Goal: Task Accomplishment & Management: Use online tool/utility

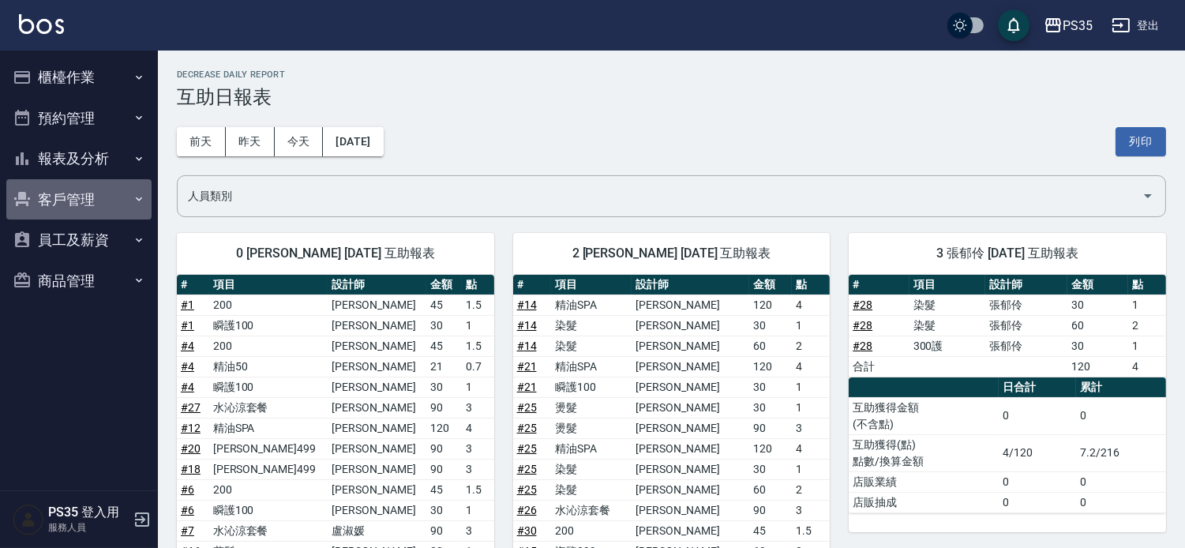
click at [105, 196] on button "客戶管理" at bounding box center [78, 199] width 145 height 41
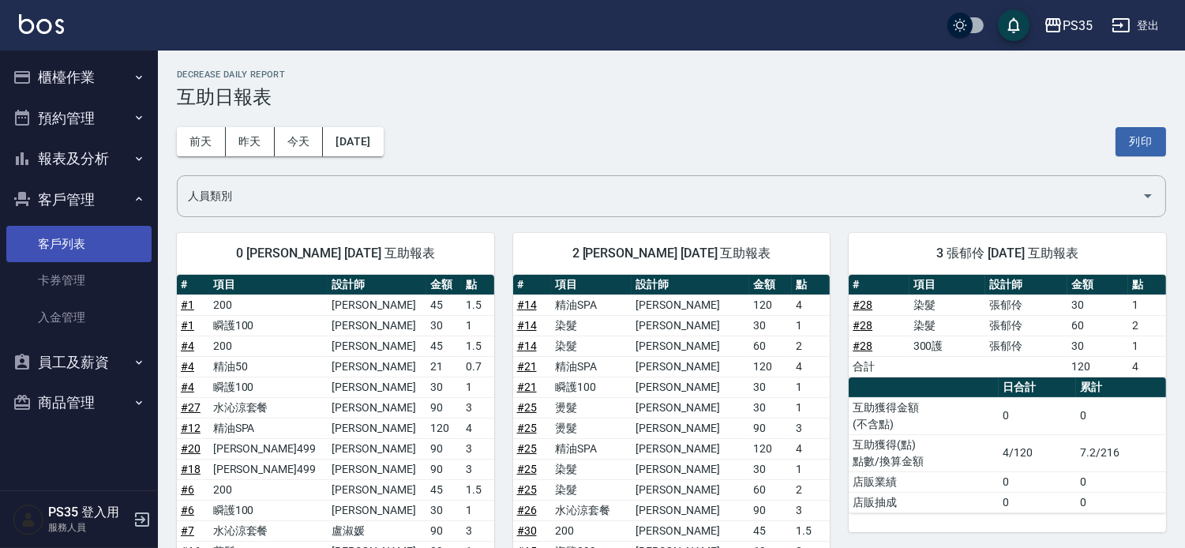
click at [93, 239] on link "客戶列表" at bounding box center [78, 244] width 145 height 36
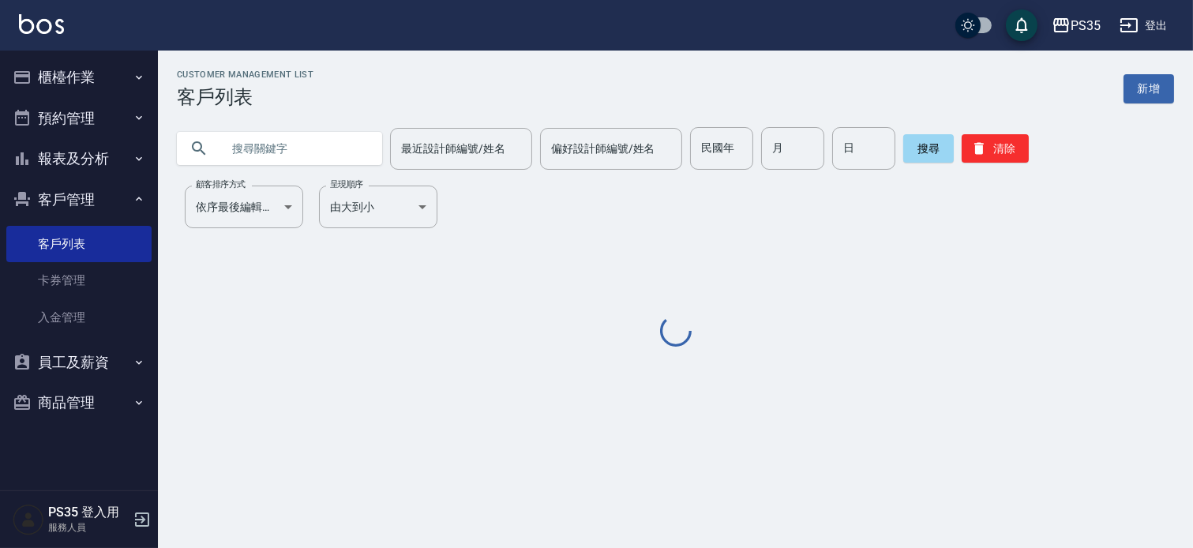
click at [330, 148] on input "text" at bounding box center [295, 148] width 148 height 43
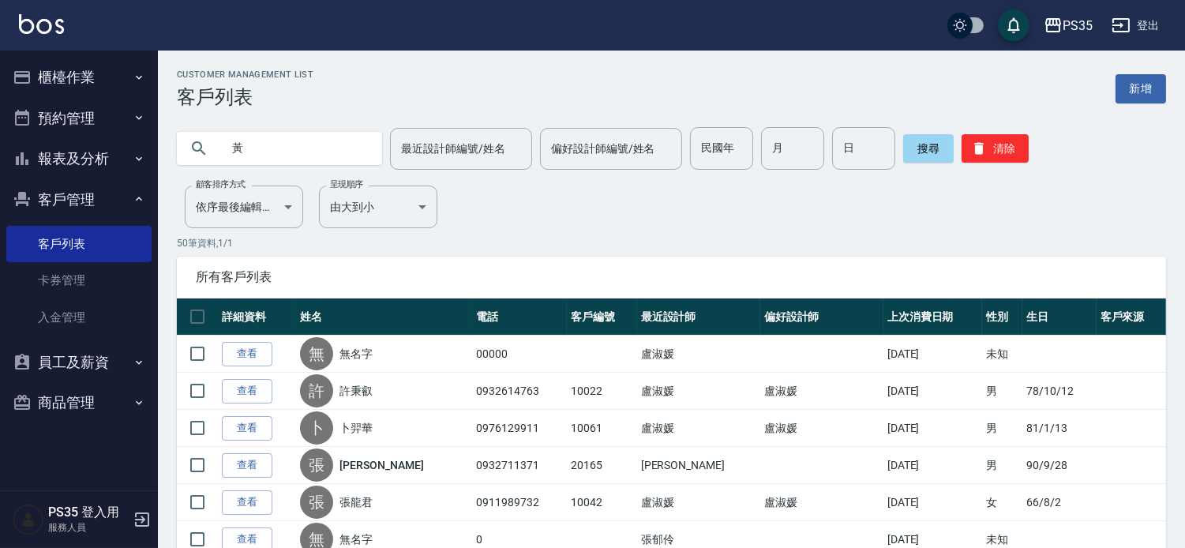
type input "黃"
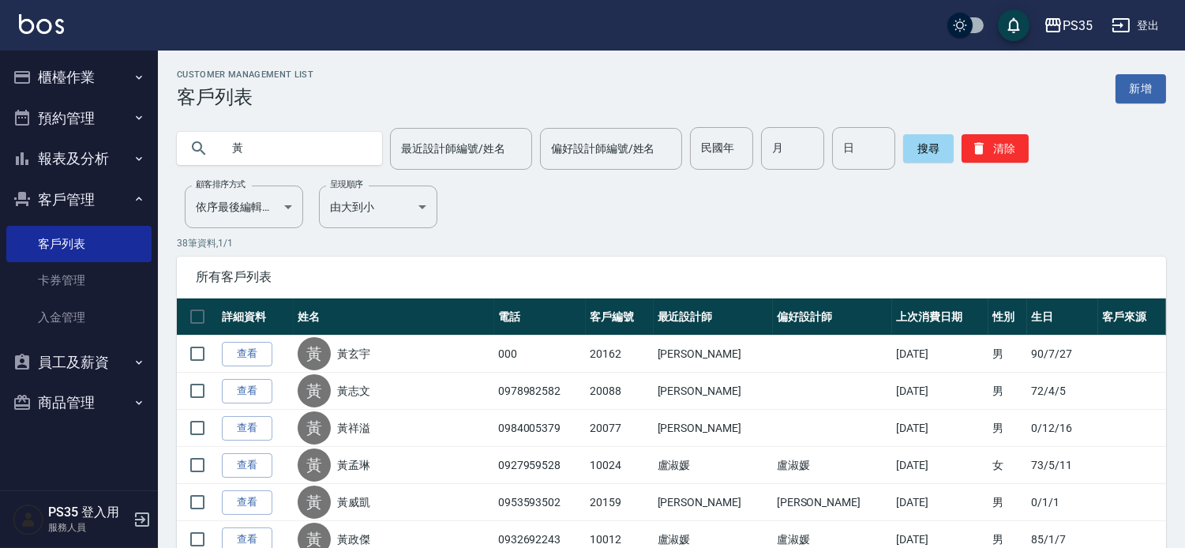
click at [66, 81] on button "櫃檯作業" at bounding box center [78, 77] width 145 height 41
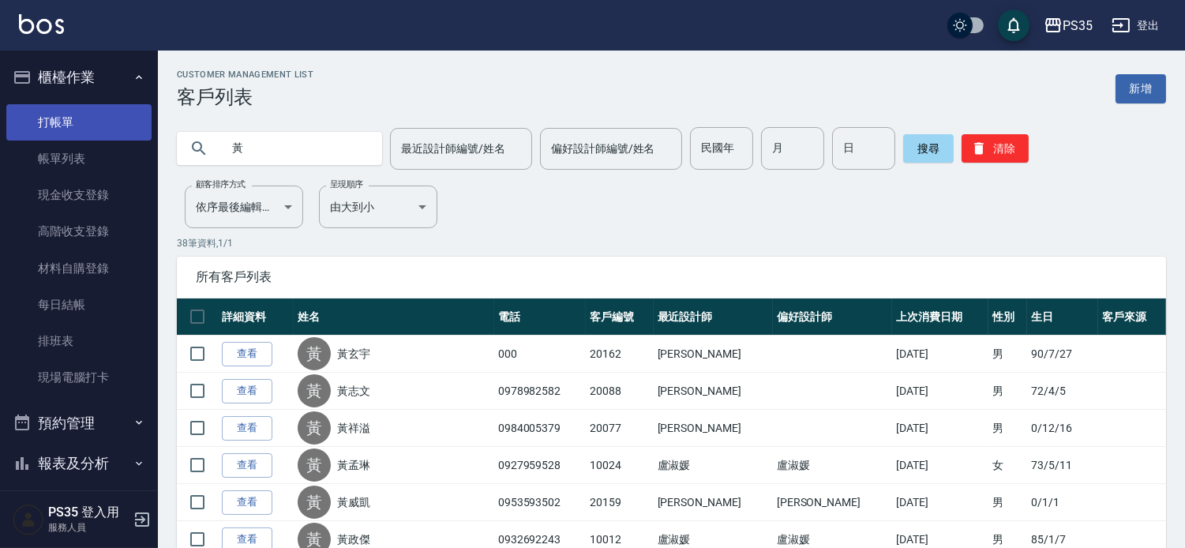
click at [77, 118] on link "打帳單" at bounding box center [78, 122] width 145 height 36
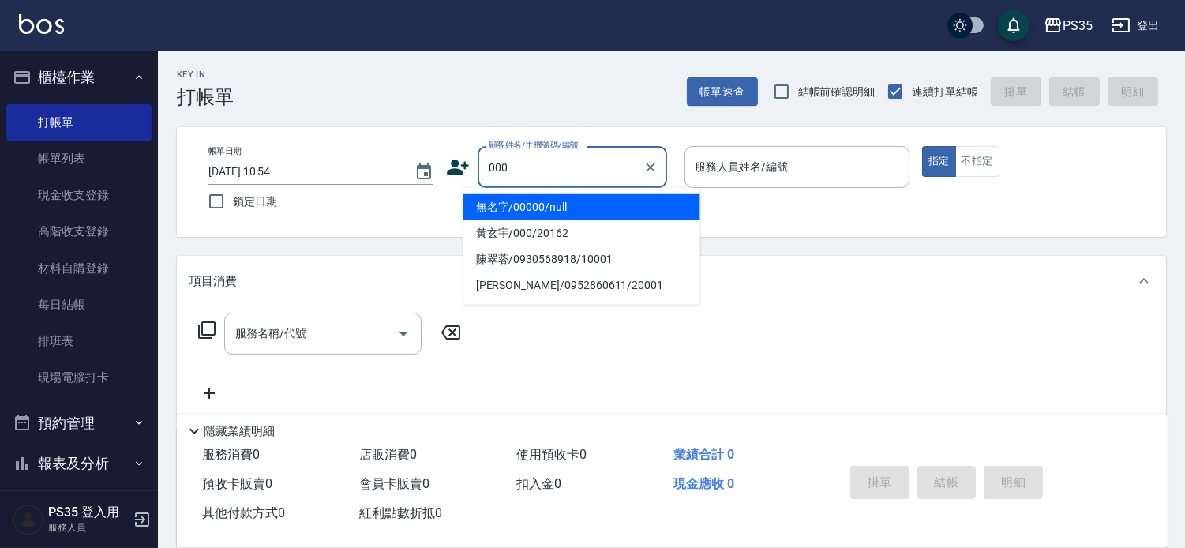
type input "無名字/00000/null"
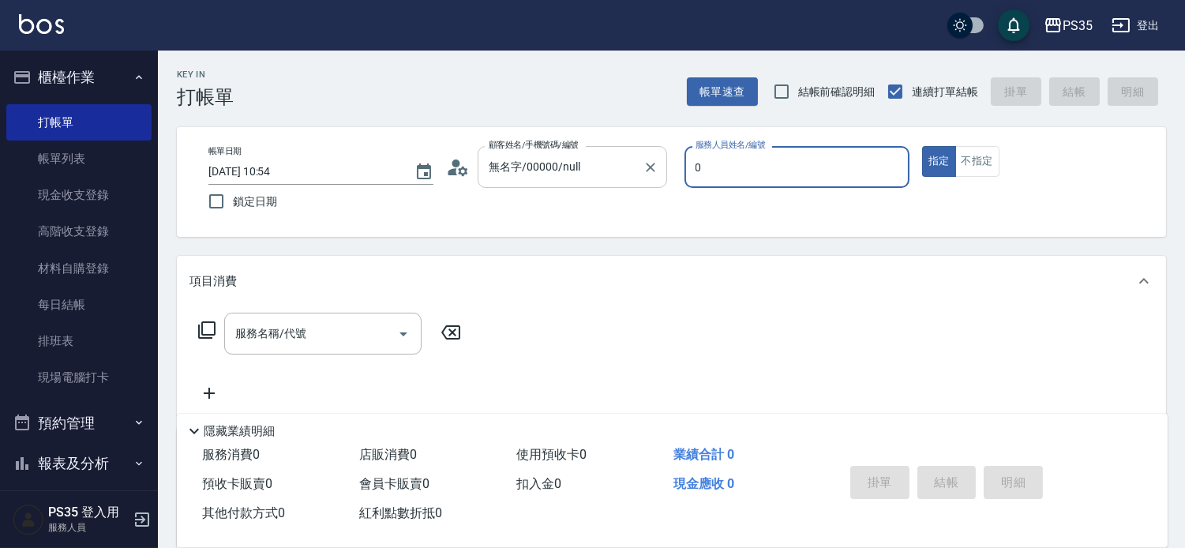
type input "0"
type button "true"
type input "kiki-0"
type input "黃玄宇/000/20162"
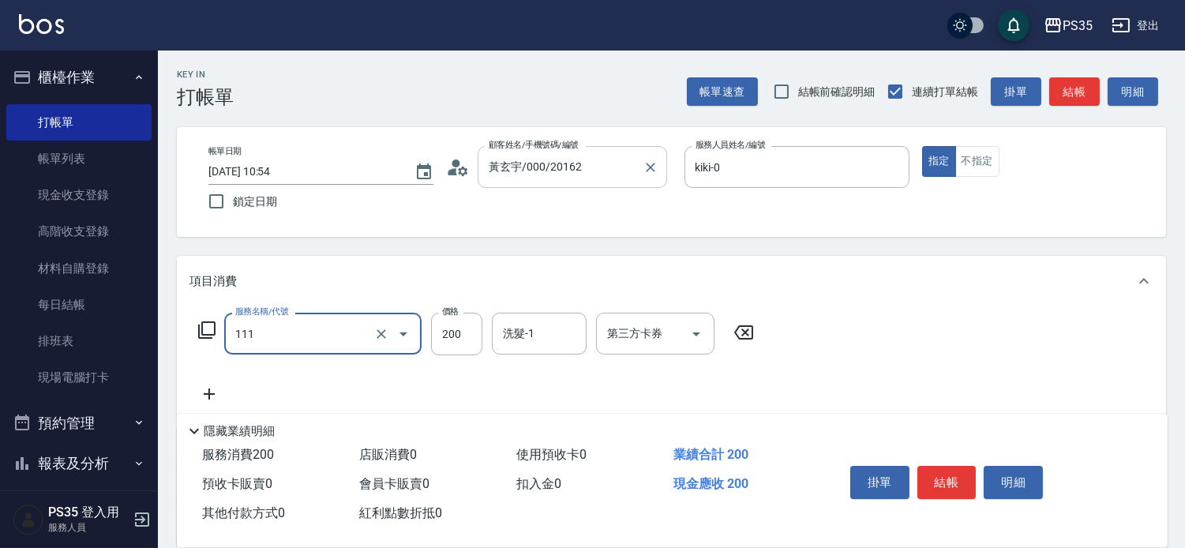
type input "200(111)"
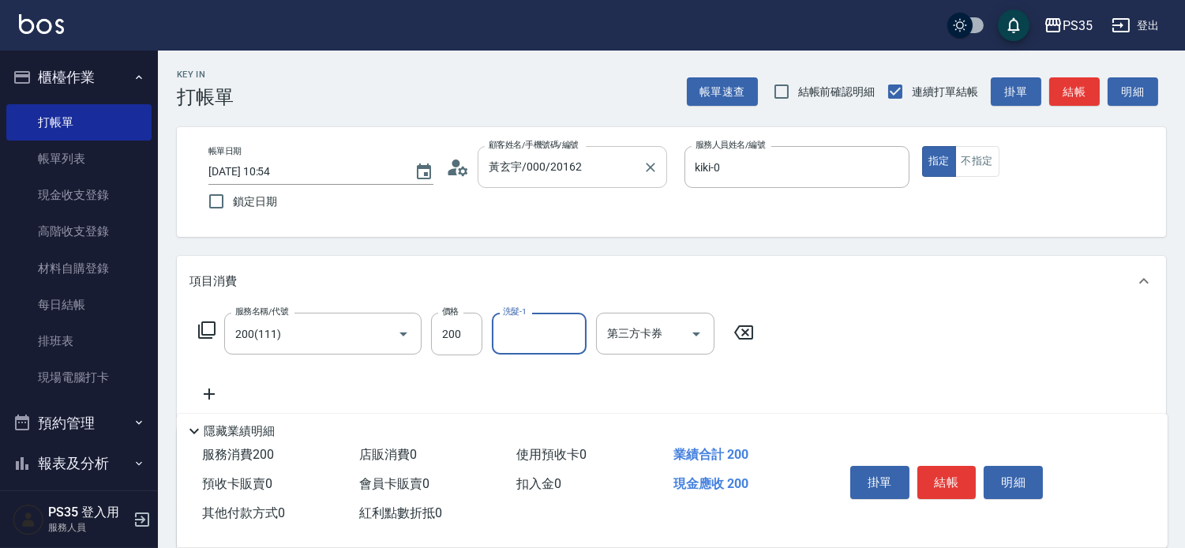
type input "0"
click at [578, 335] on icon "Clear" at bounding box center [570, 334] width 16 height 16
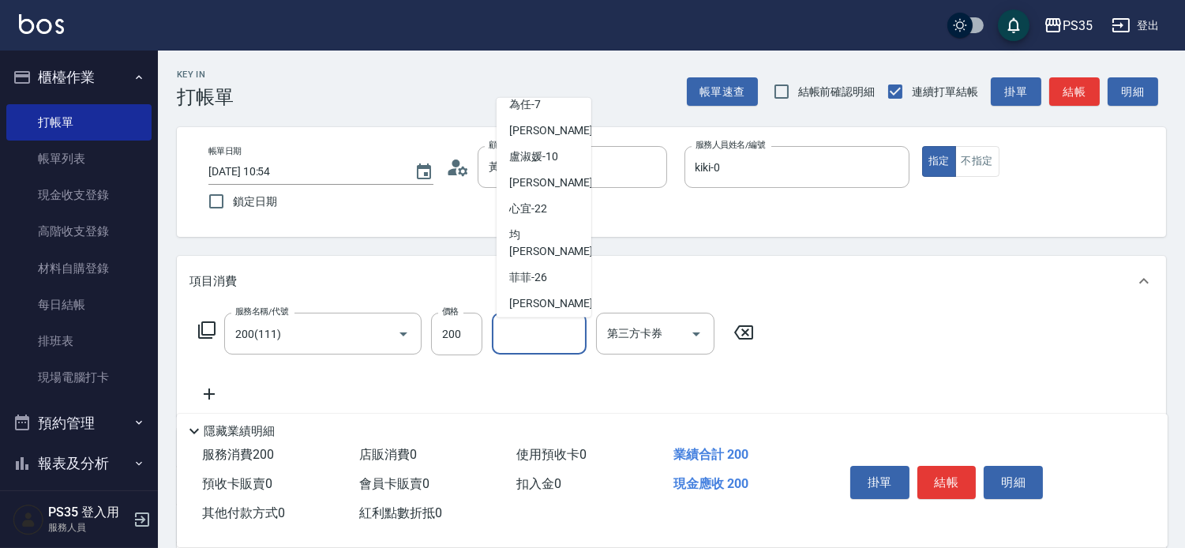
scroll to position [235, 0]
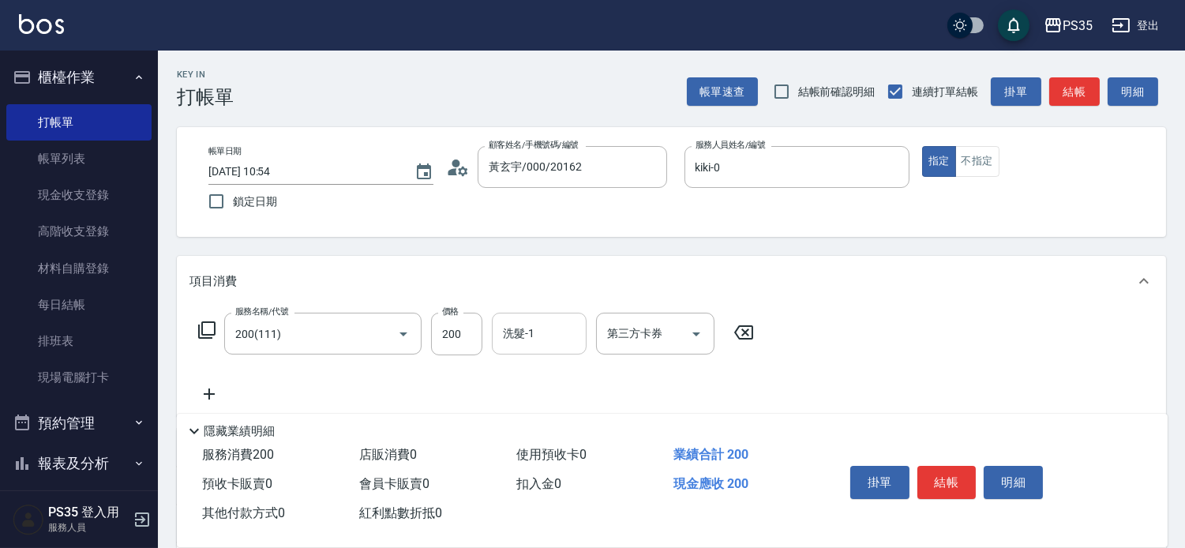
click at [873, 283] on div "項目消費" at bounding box center [661, 281] width 945 height 17
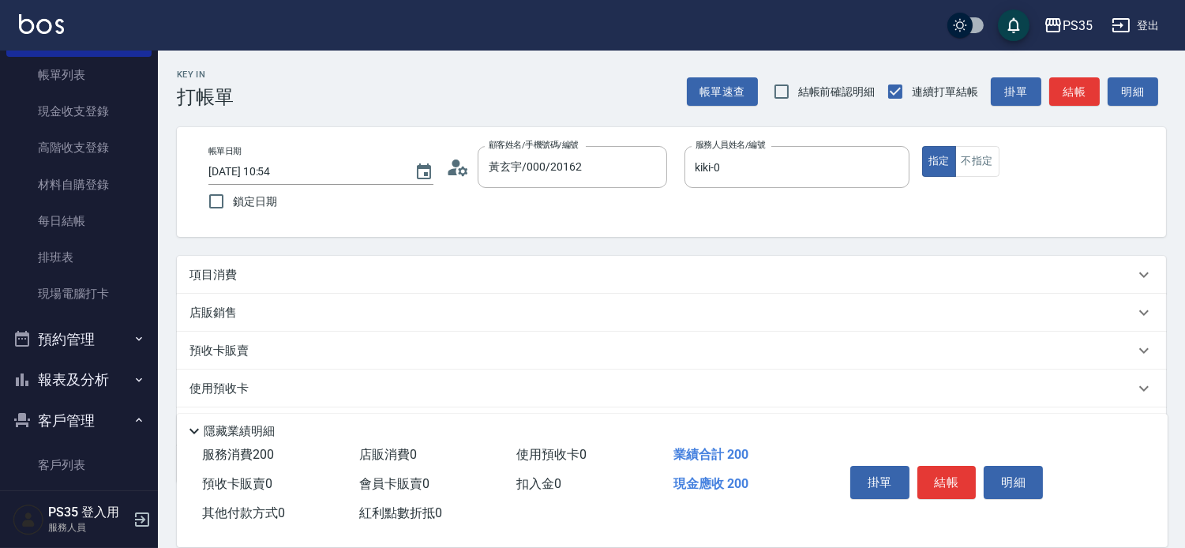
scroll to position [175, 0]
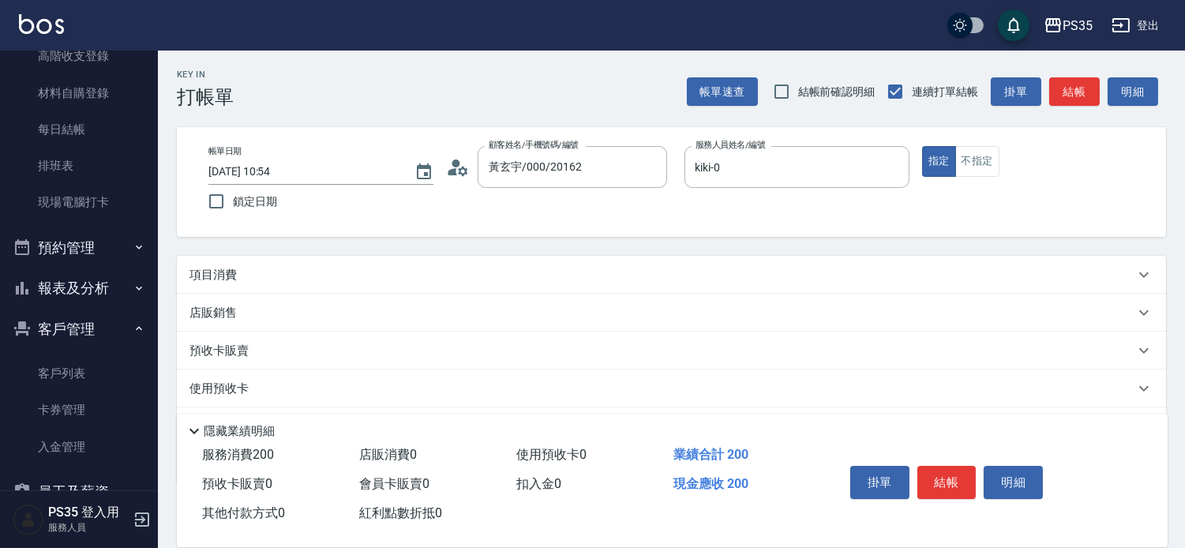
click at [83, 282] on button "報表及分析" at bounding box center [78, 288] width 145 height 41
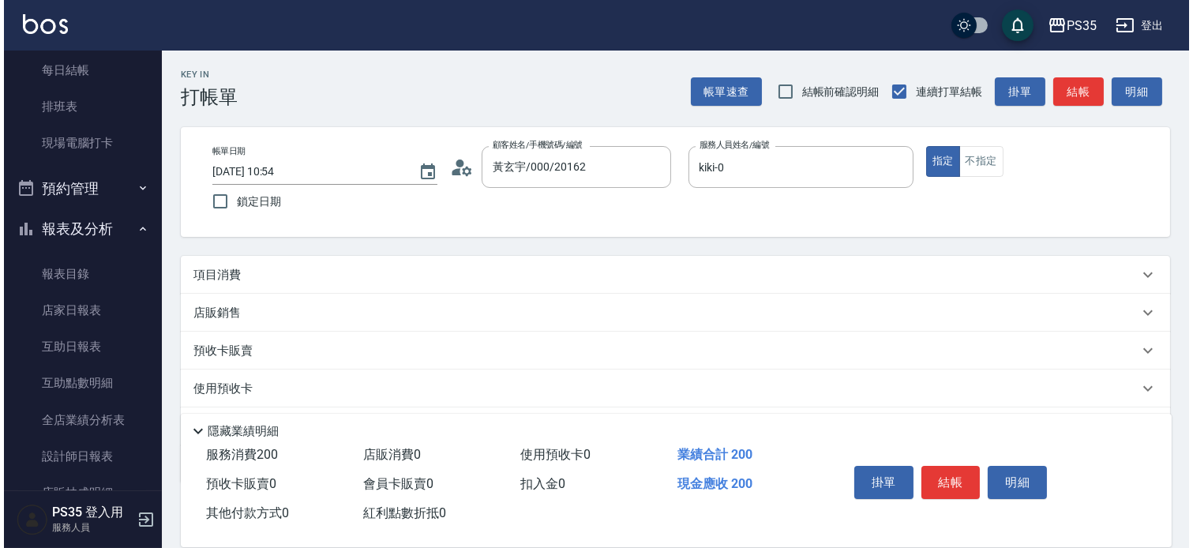
scroll to position [350, 0]
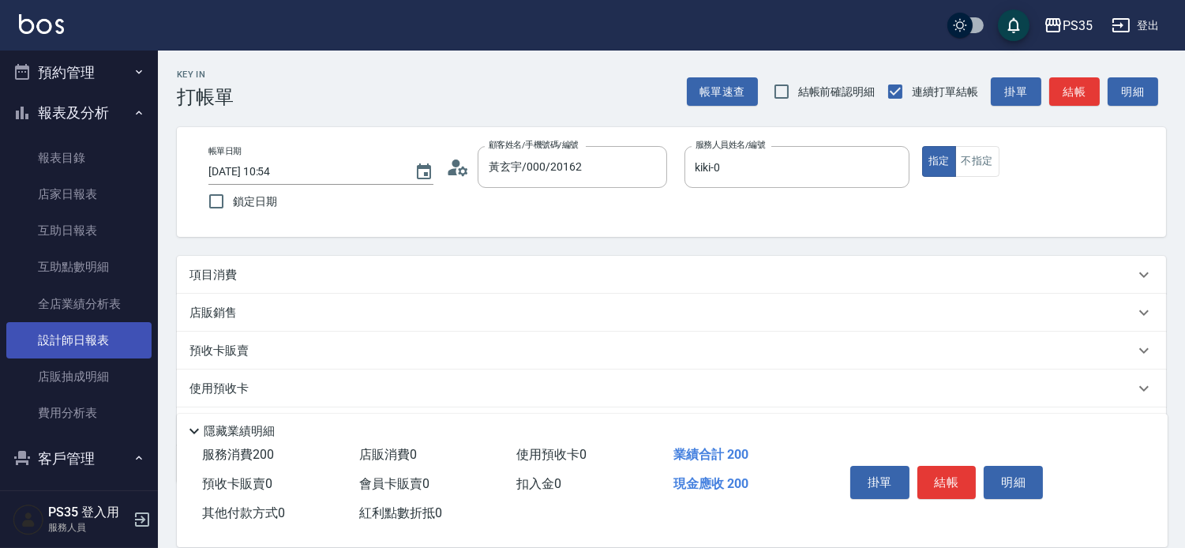
click at [84, 343] on link "設計師日報表" at bounding box center [78, 340] width 145 height 36
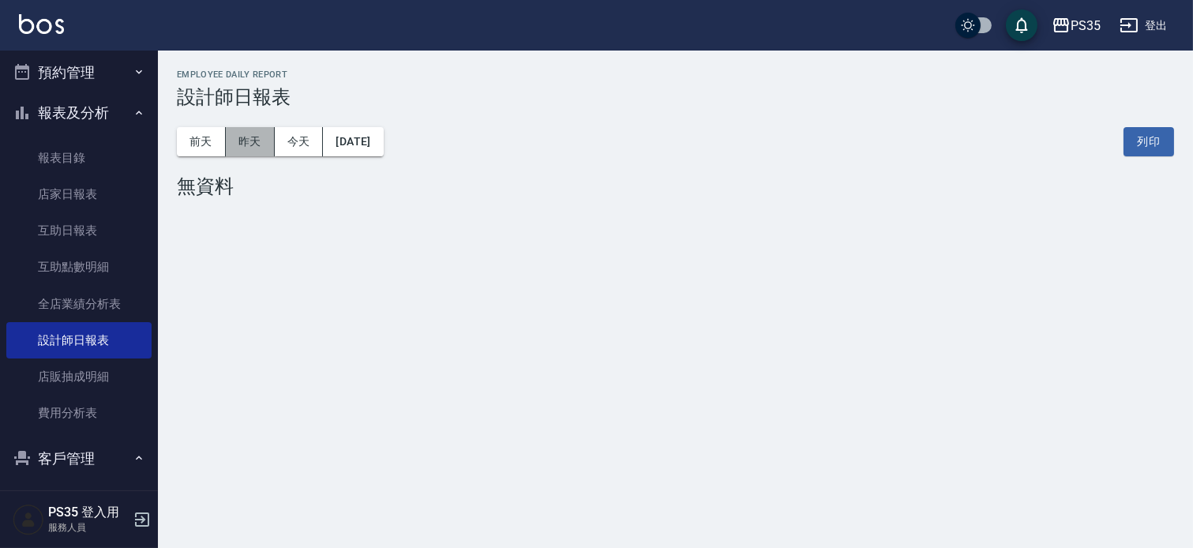
click at [255, 151] on button "昨天" at bounding box center [250, 141] width 49 height 29
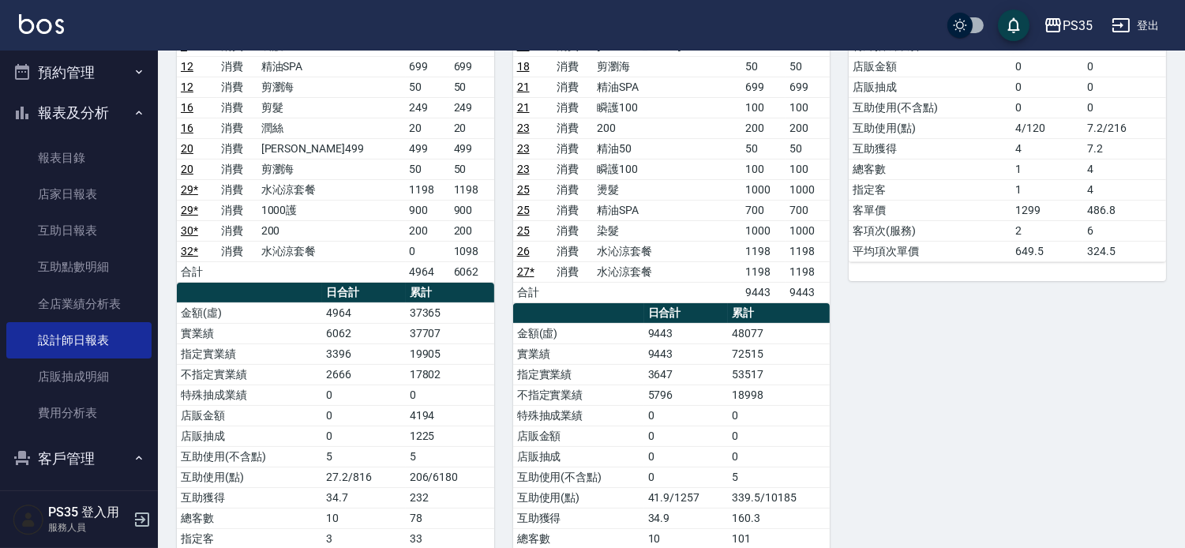
scroll to position [350, 0]
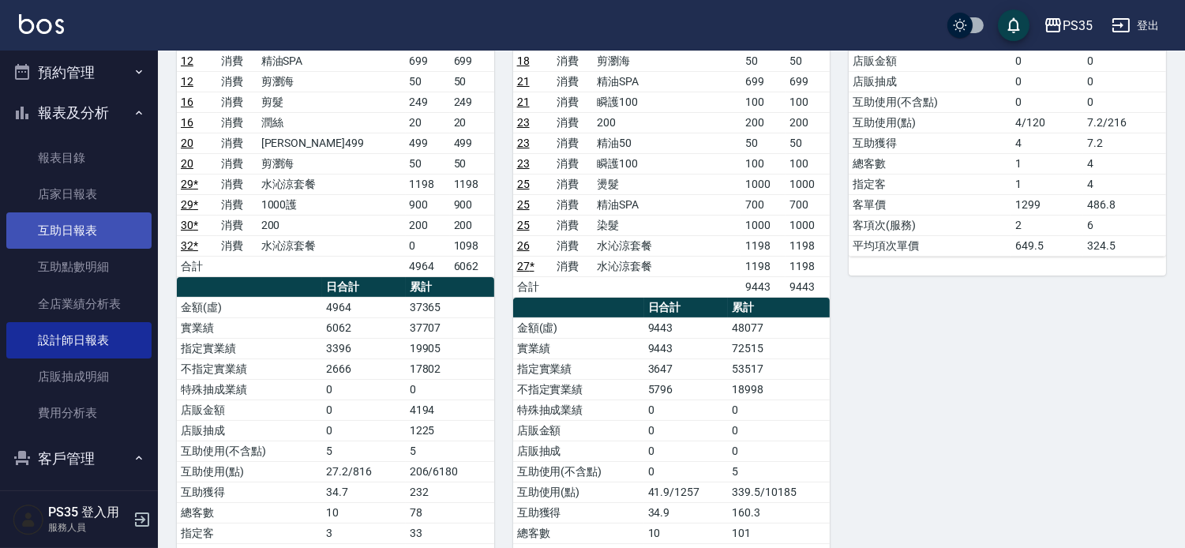
click at [64, 221] on link "互助日報表" at bounding box center [78, 230] width 145 height 36
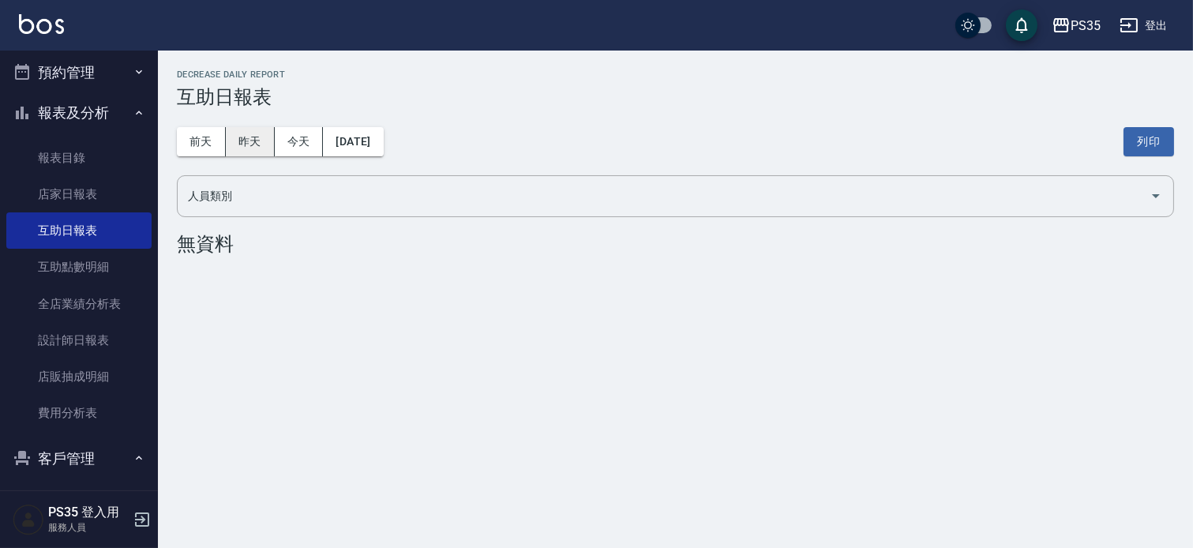
click at [251, 133] on button "昨天" at bounding box center [250, 141] width 49 height 29
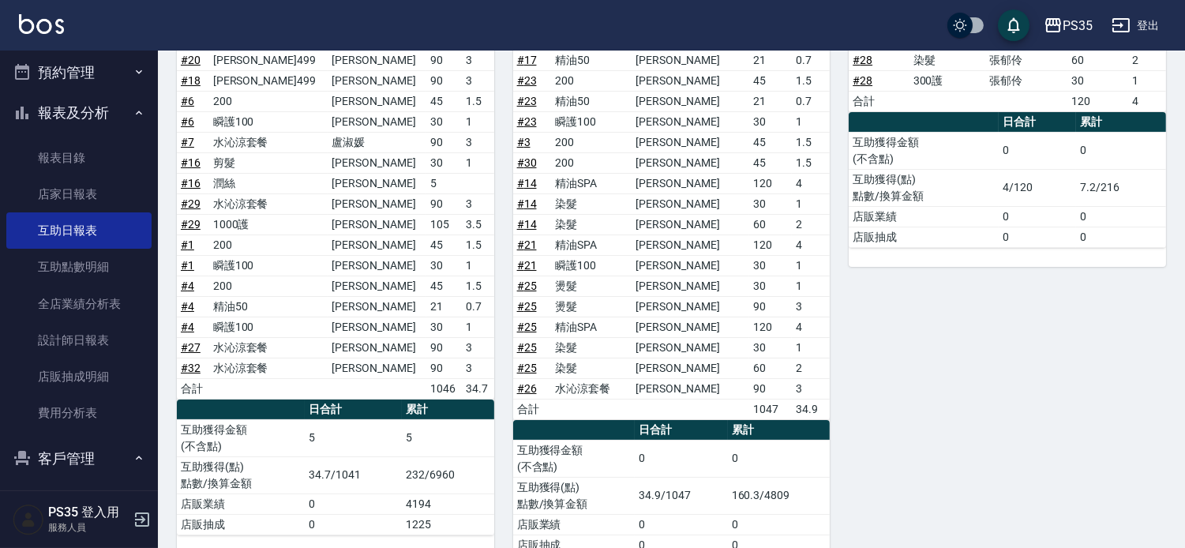
scroll to position [263, 0]
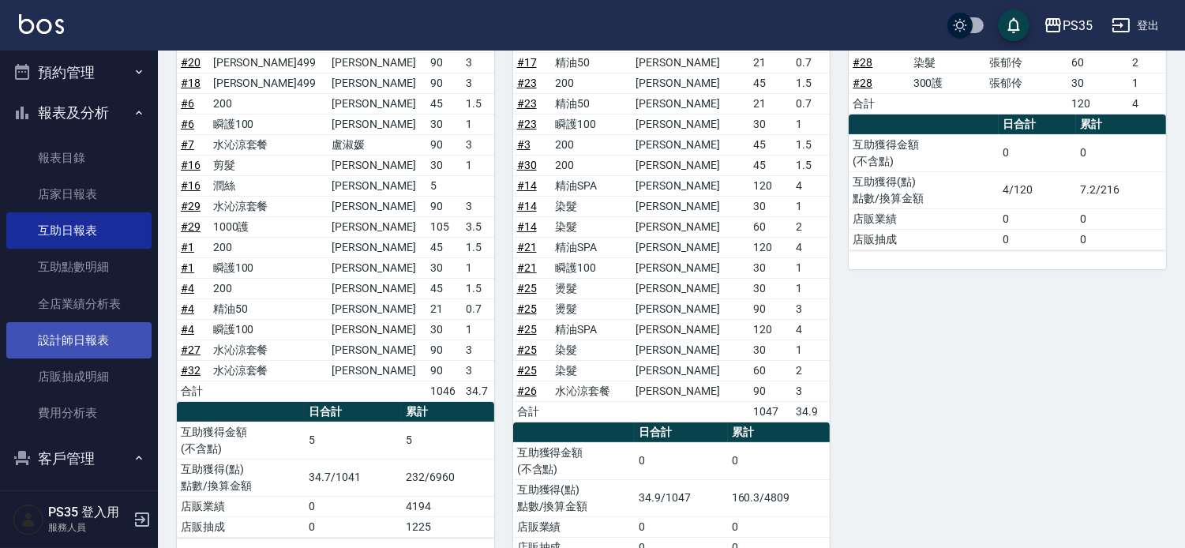
click at [92, 335] on link "設計師日報表" at bounding box center [78, 340] width 145 height 36
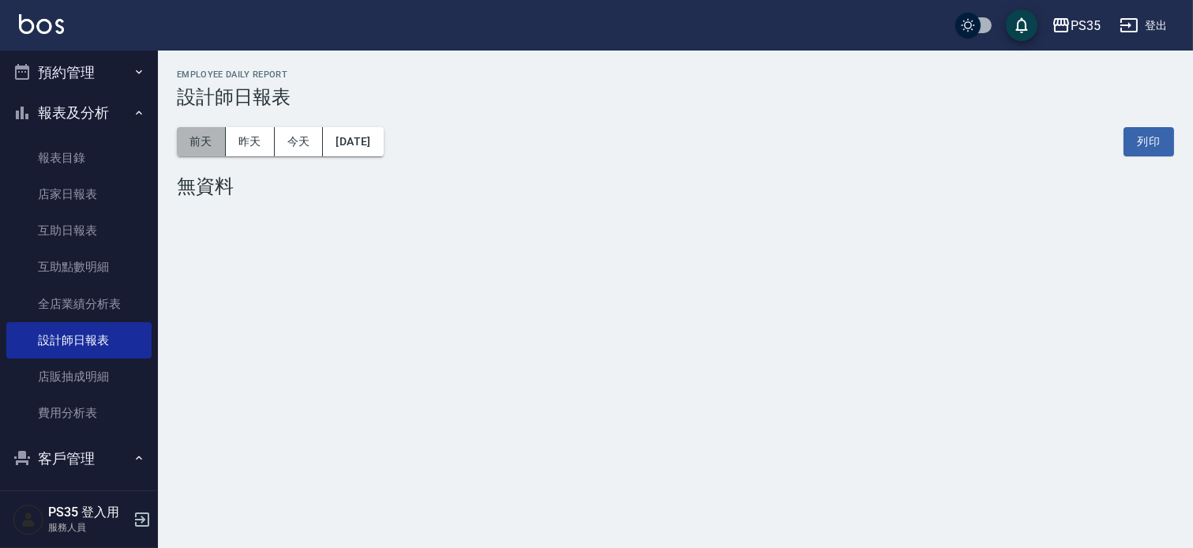
click at [194, 143] on button "前天" at bounding box center [201, 141] width 49 height 29
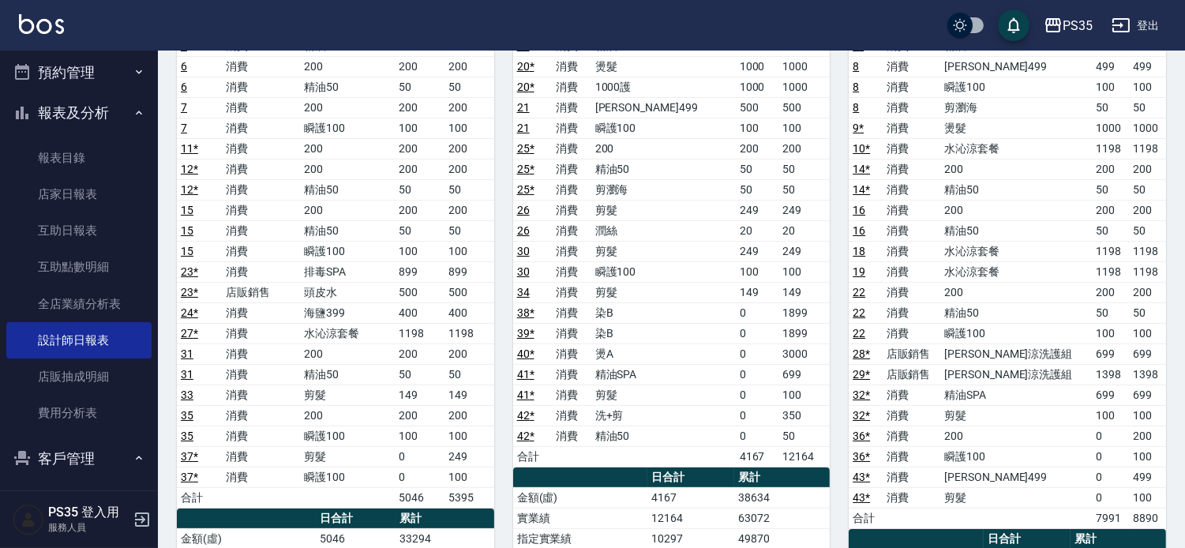
scroll to position [613, 0]
